Goal: Navigation & Orientation: Find specific page/section

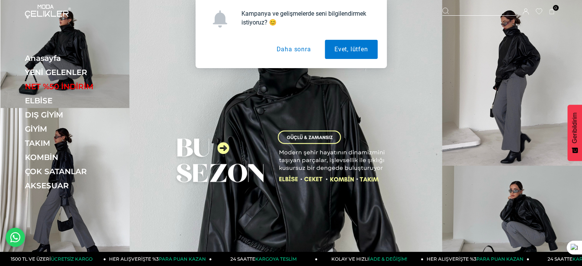
click at [296, 50] on button "Daha sonra" at bounding box center [293, 49] width 54 height 19
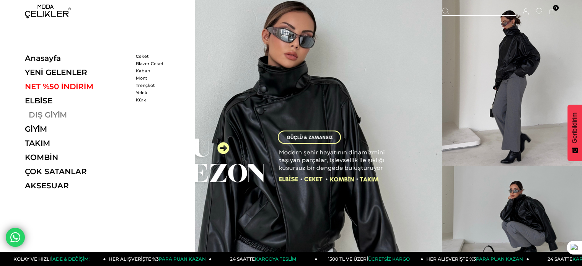
click at [55, 113] on link "DIŞ GİYİM" at bounding box center [77, 114] width 105 height 9
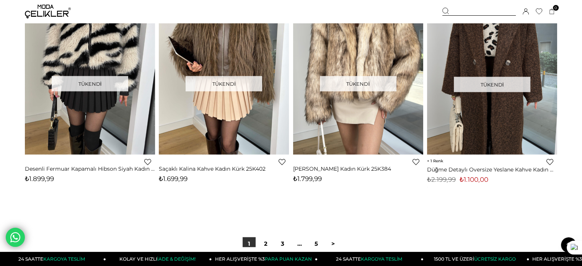
scroll to position [4665, 0]
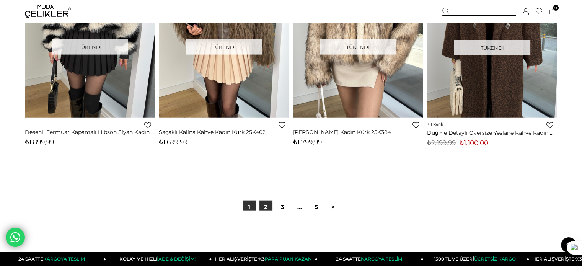
click at [265, 210] on link "2" at bounding box center [265, 206] width 13 height 13
